Goal: Information Seeking & Learning: Learn about a topic

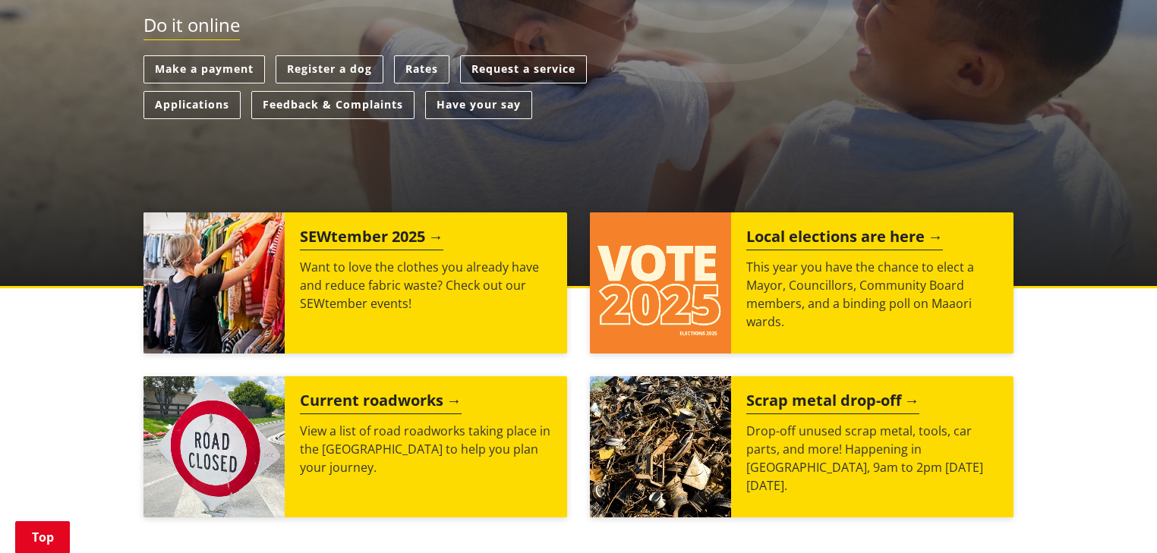
scroll to position [304, 0]
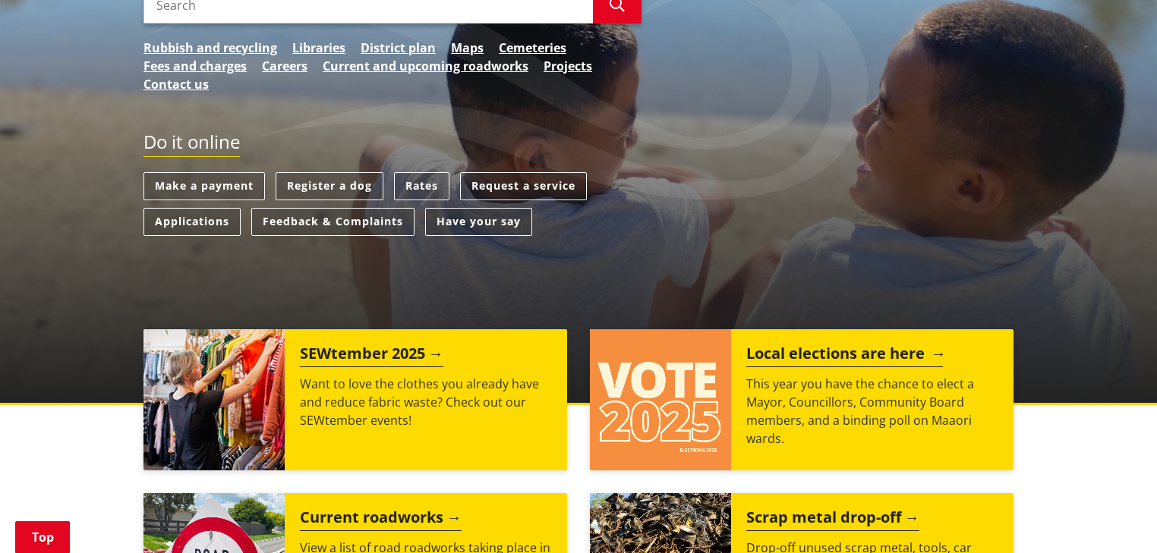
click at [693, 397] on img at bounding box center [660, 399] width 141 height 141
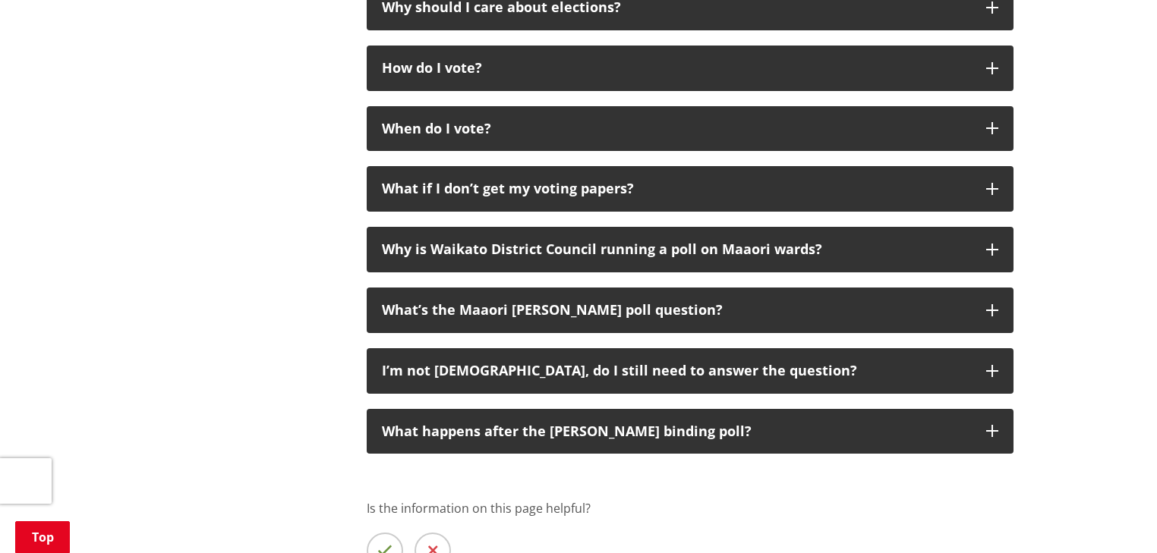
scroll to position [1579, 0]
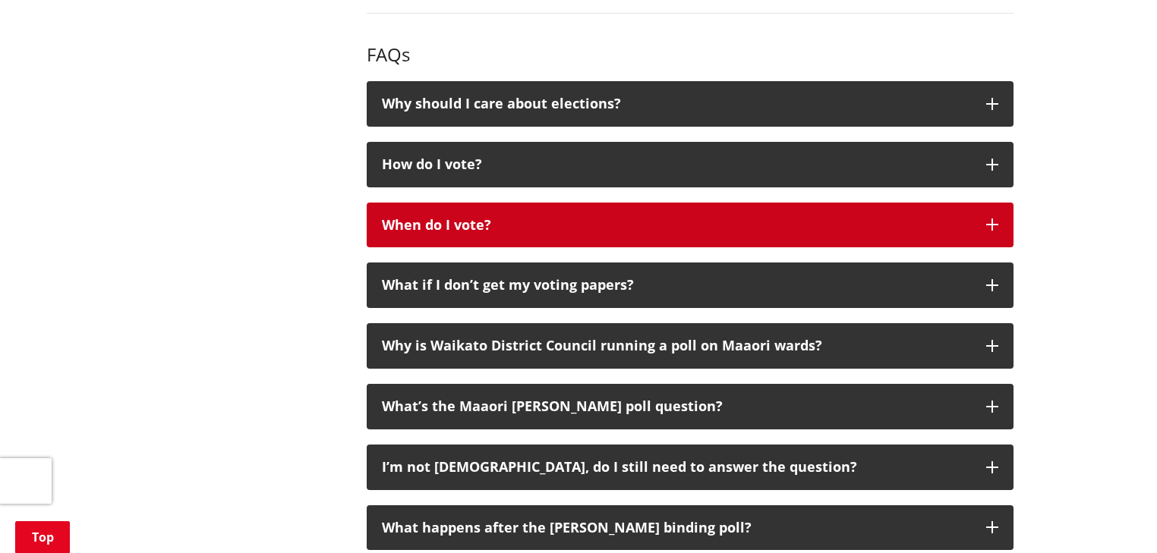
click at [464, 223] on div "When do I vote?" at bounding box center [676, 225] width 589 height 15
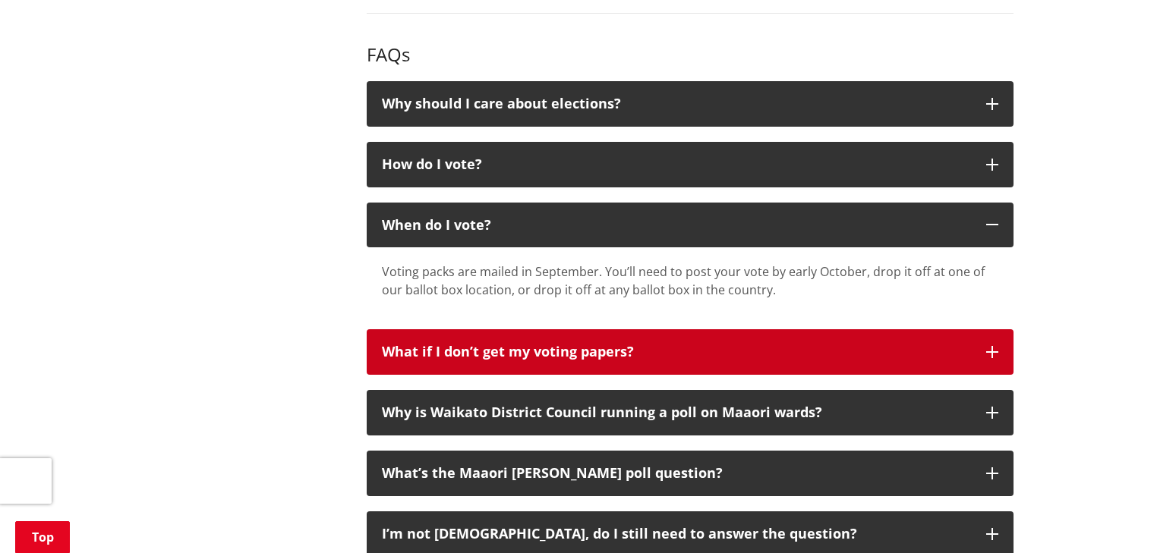
click at [423, 350] on div "What if I don’t get my voting papers?" at bounding box center [676, 352] width 589 height 15
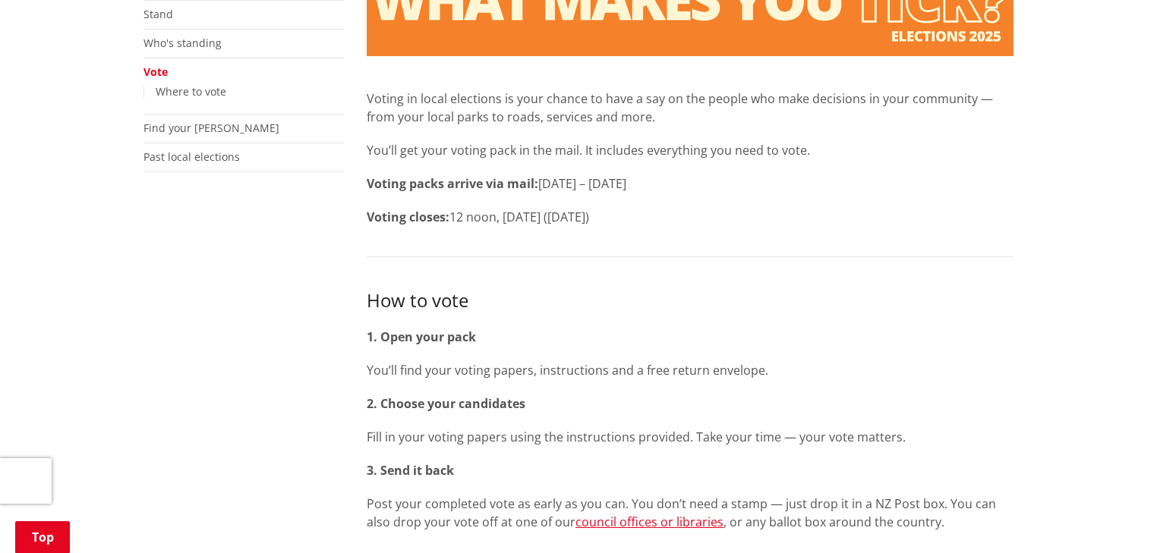
scroll to position [121, 0]
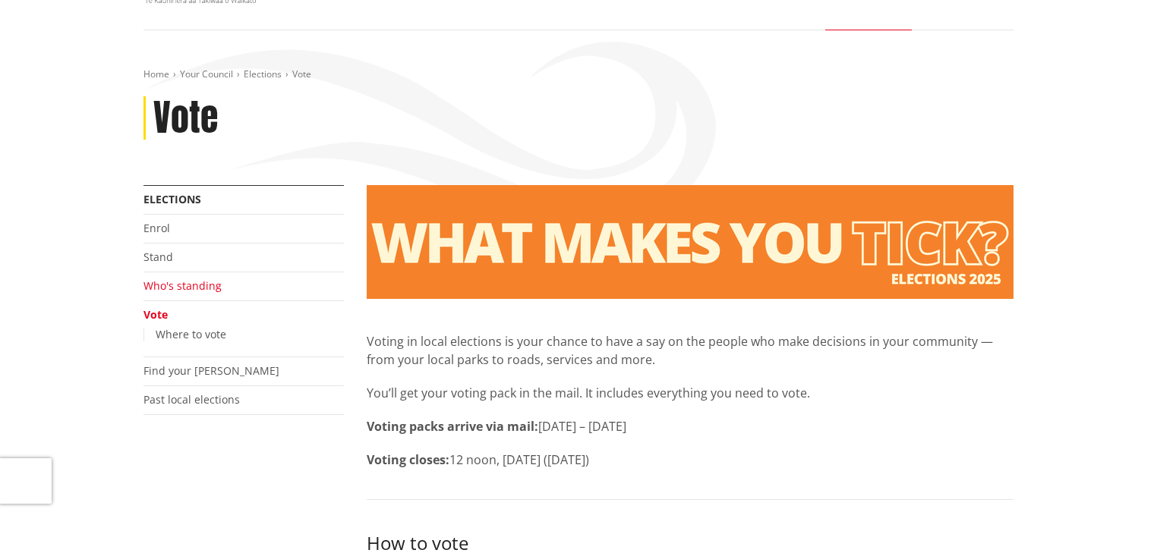
click at [181, 288] on link "Who's standing" at bounding box center [182, 286] width 78 height 14
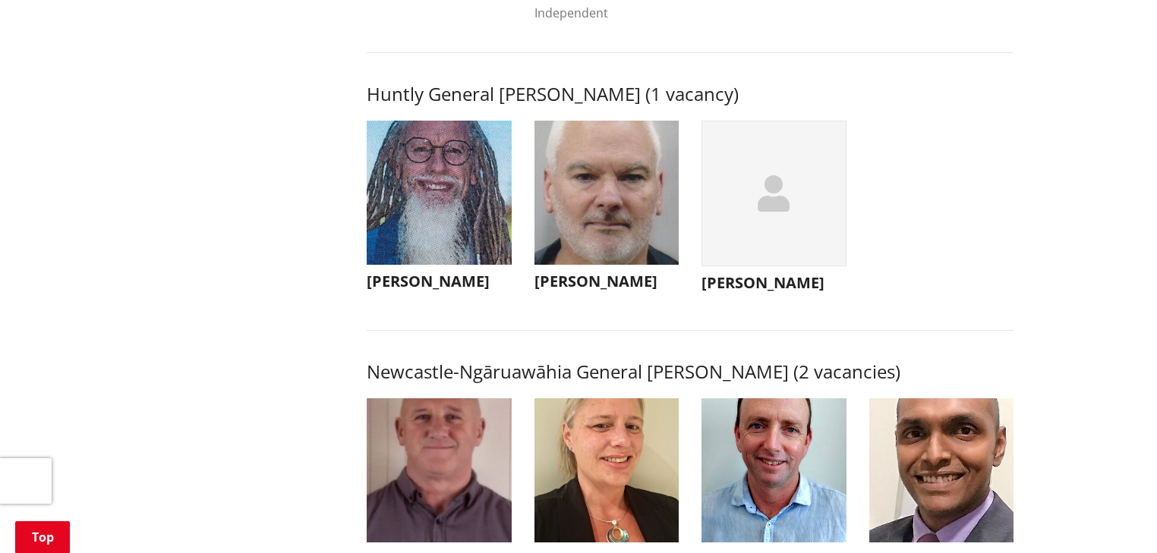
scroll to position [1093, 0]
